Goal: Check status

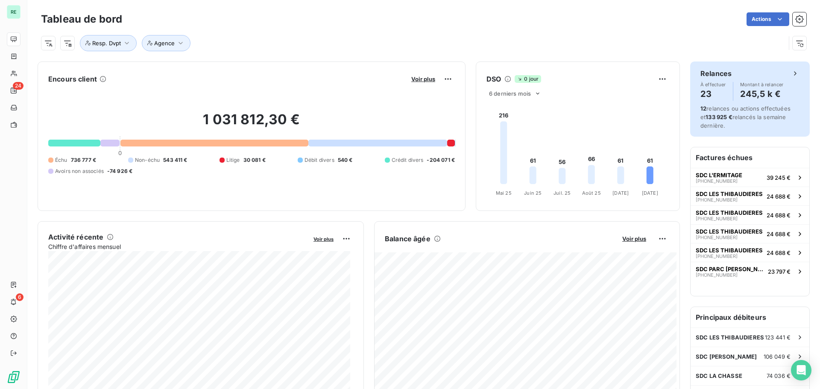
click at [711, 87] on span "À effectuer" at bounding box center [713, 84] width 26 height 5
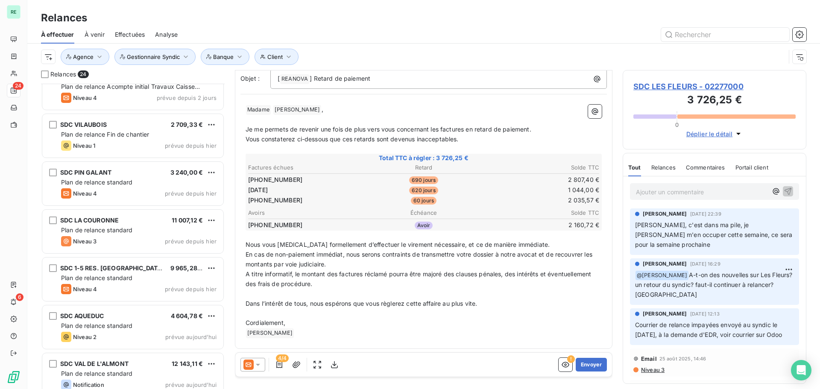
scroll to position [843, 0]
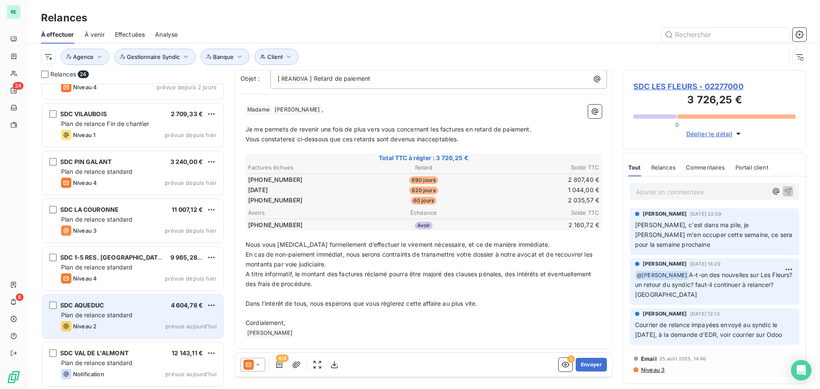
click at [111, 316] on span "Plan de relance standard" at bounding box center [97, 314] width 72 height 7
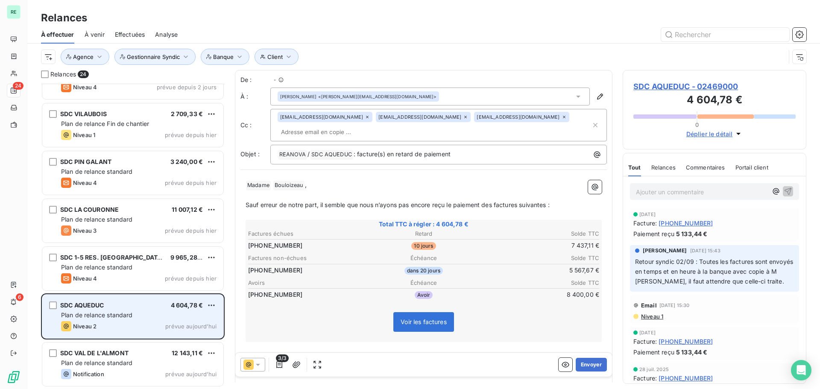
scroll to position [299, 177]
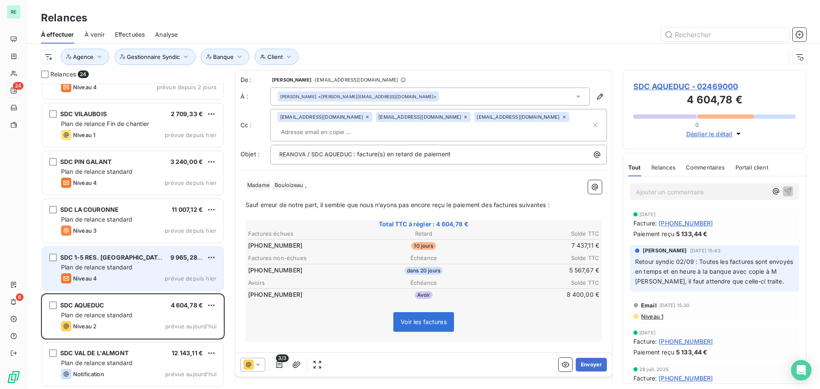
click at [112, 258] on span "SDC 1-5 RES. [GEOGRAPHIC_DATA]" at bounding box center [112, 257] width 104 height 7
